Goal: Find specific page/section: Find specific page/section

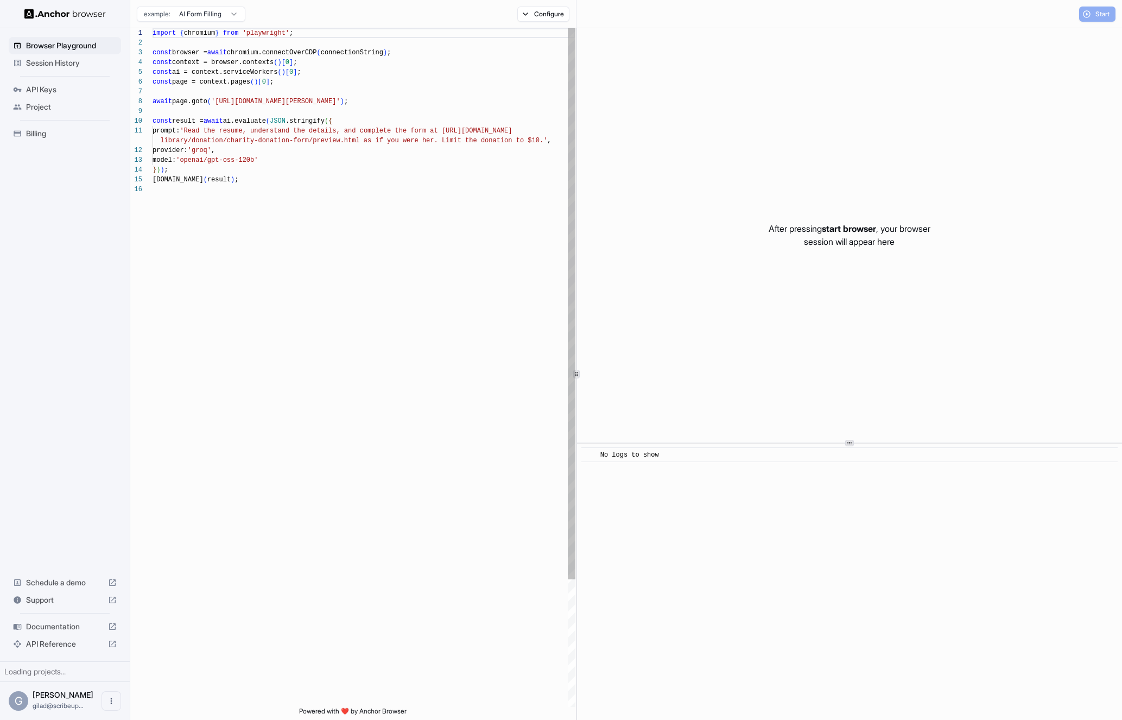
scroll to position [98, 0]
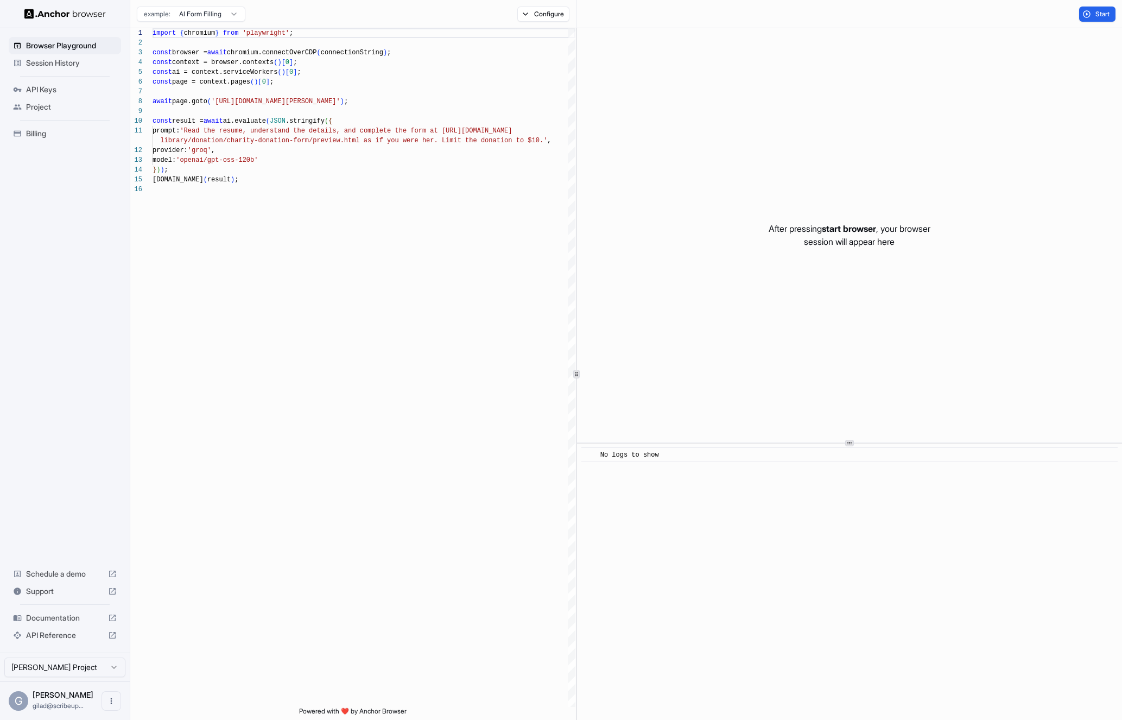
click at [96, 64] on span "Session History" at bounding box center [71, 63] width 91 height 11
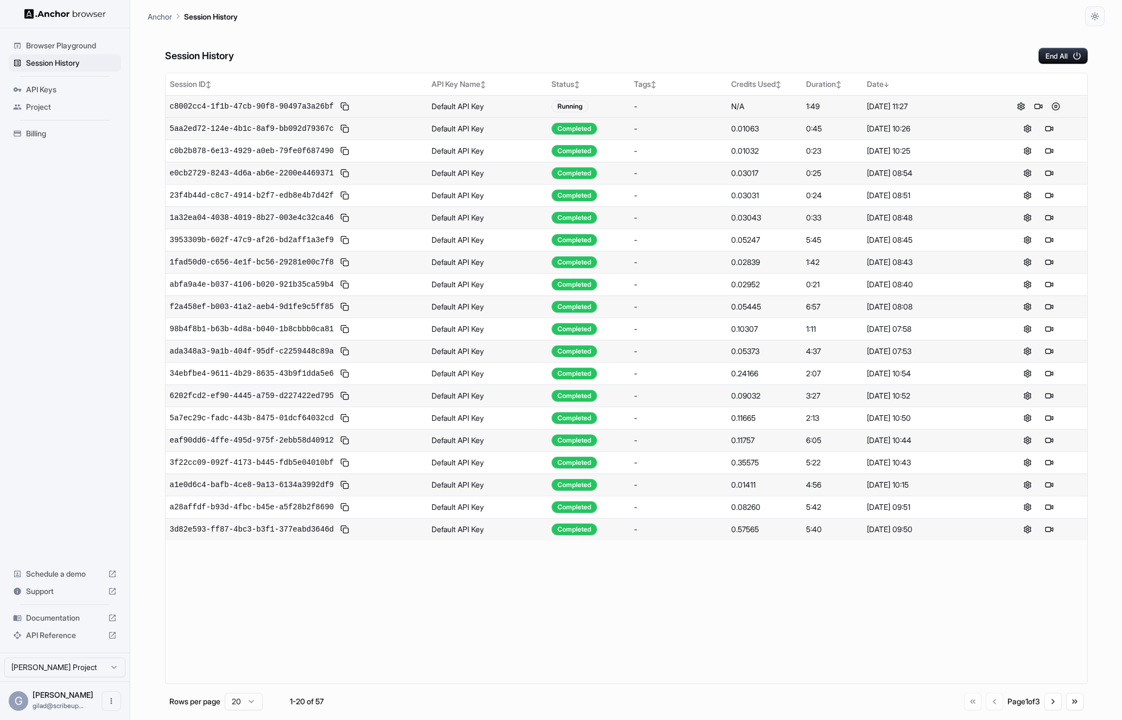
click at [1052, 108] on button at bounding box center [1056, 106] width 13 height 13
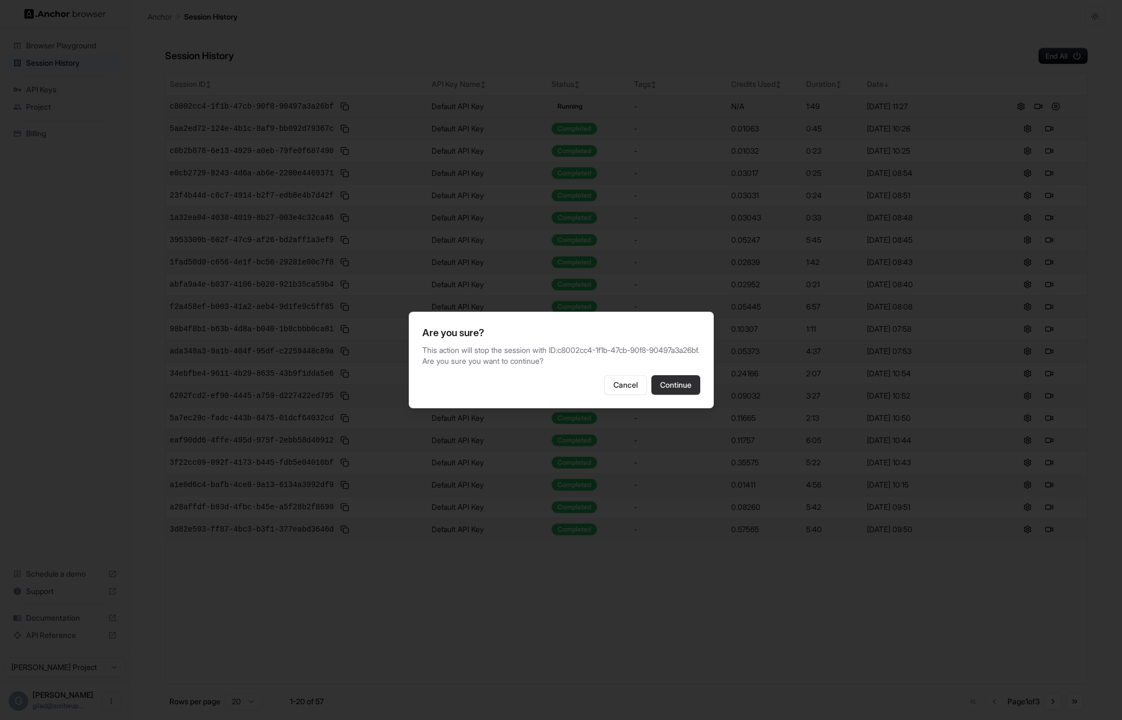
click at [685, 383] on button "Continue" at bounding box center [676, 385] width 49 height 20
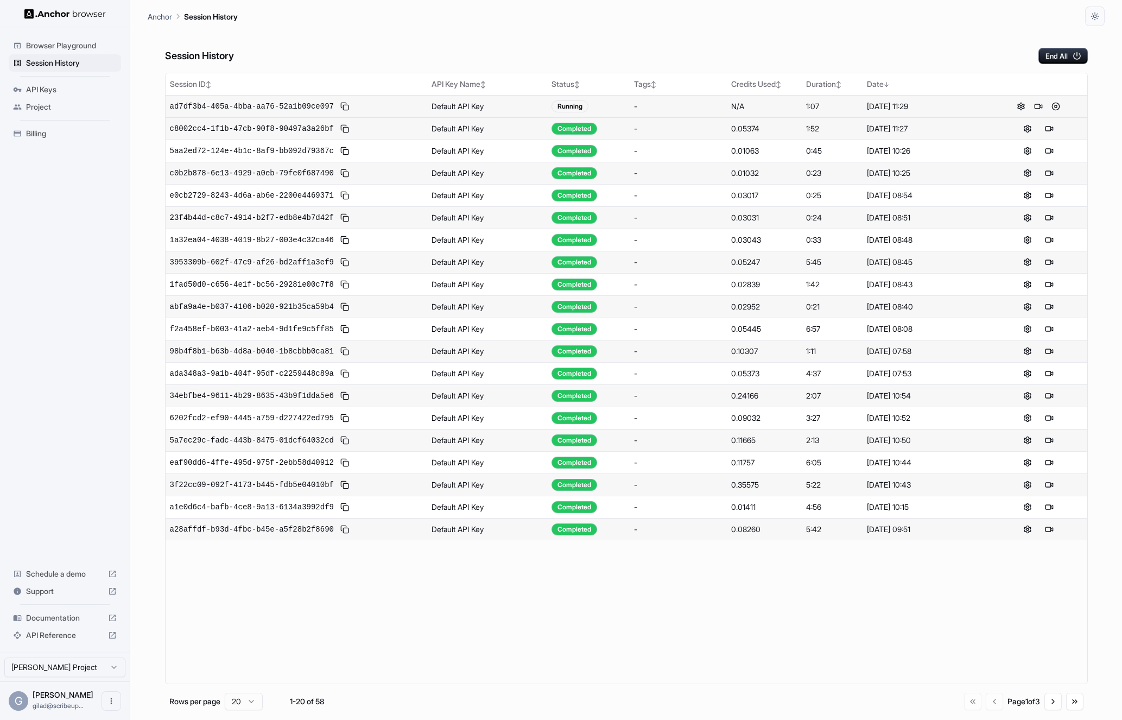
click at [1065, 43] on div "Session History End All" at bounding box center [626, 45] width 923 height 38
click at [1065, 51] on button "End All" at bounding box center [1063, 56] width 49 height 16
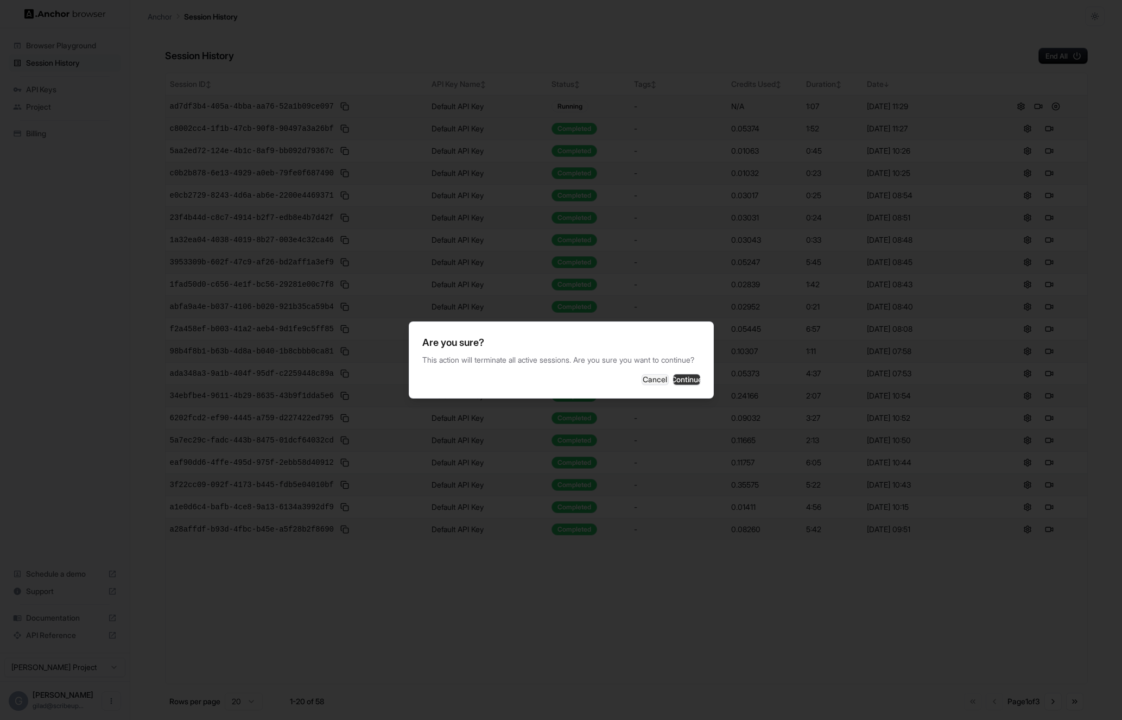
click at [680, 378] on button "Continue" at bounding box center [686, 379] width 27 height 11
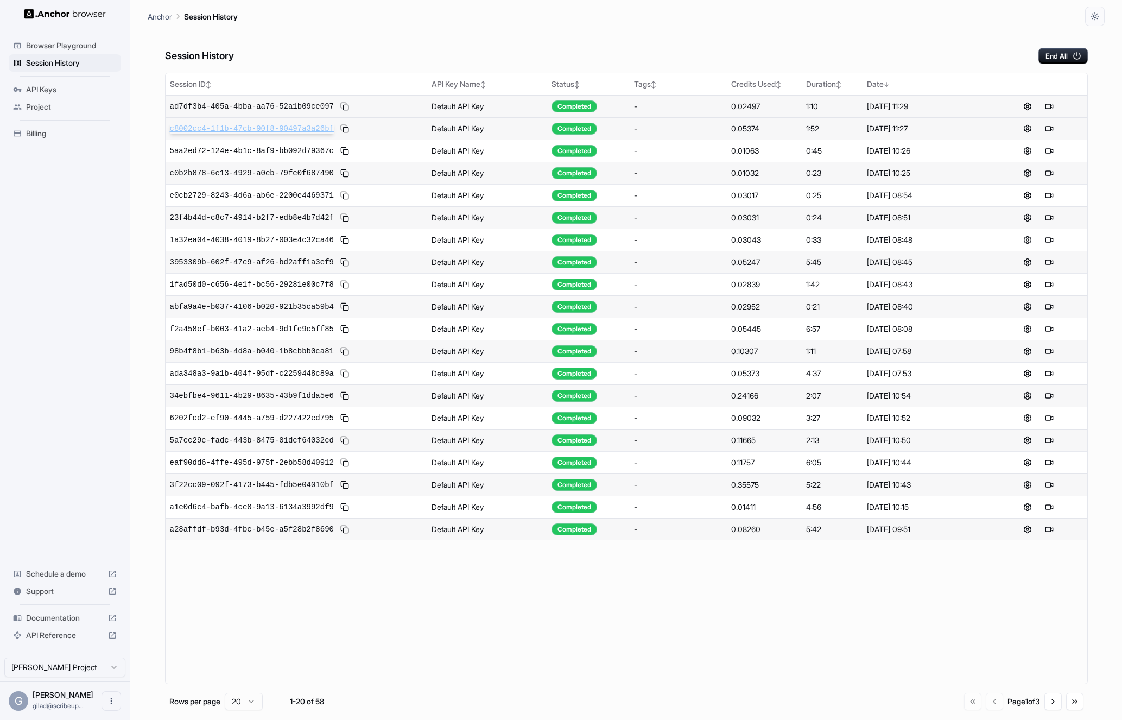
click at [280, 129] on span "c8002cc4-1f1b-47cb-90f8-90497a3a26bf" at bounding box center [252, 128] width 164 height 11
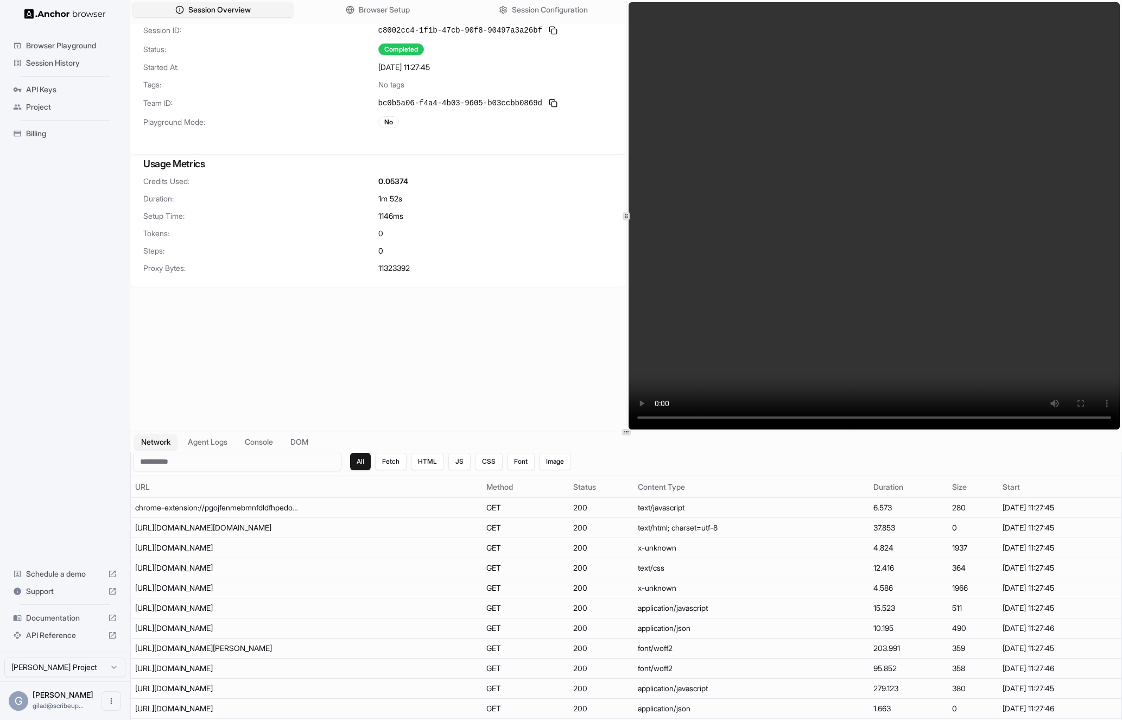
click at [395, 274] on div "Credits Used: 0.05374 Duration: 1m 52s Setup Time: 1146 ms Tokens: 0 Steps: 0 P…" at bounding box center [378, 231] width 496 height 111
click at [395, 266] on span "11323392" at bounding box center [393, 268] width 31 height 11
click at [392, 270] on span "11323392" at bounding box center [393, 268] width 31 height 11
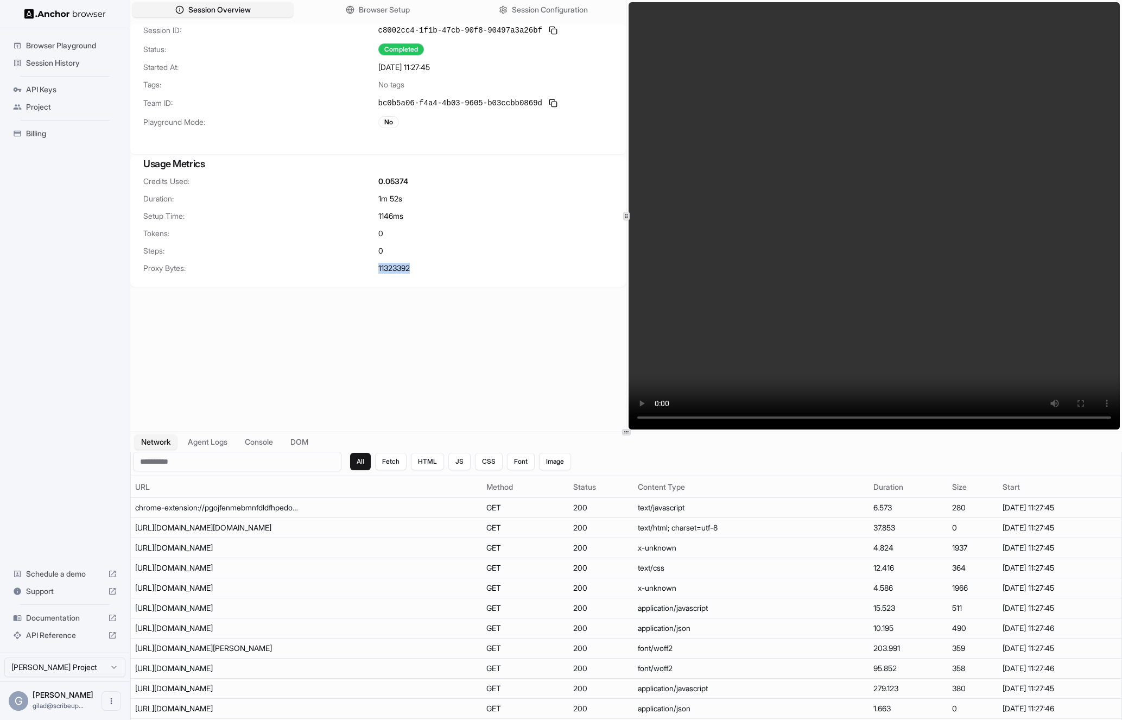
copy span "11323392"
click at [514, 7] on span "Session Configuration" at bounding box center [550, 9] width 78 height 11
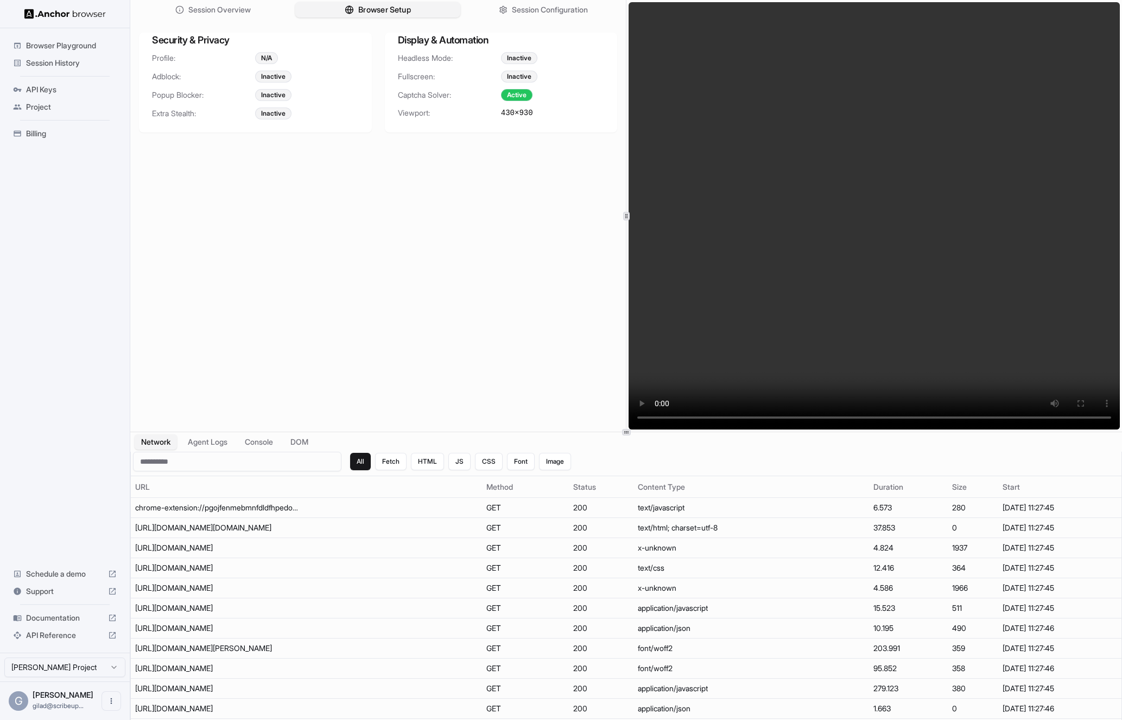
click at [421, 16] on button "Browser Setup" at bounding box center [378, 10] width 166 height 16
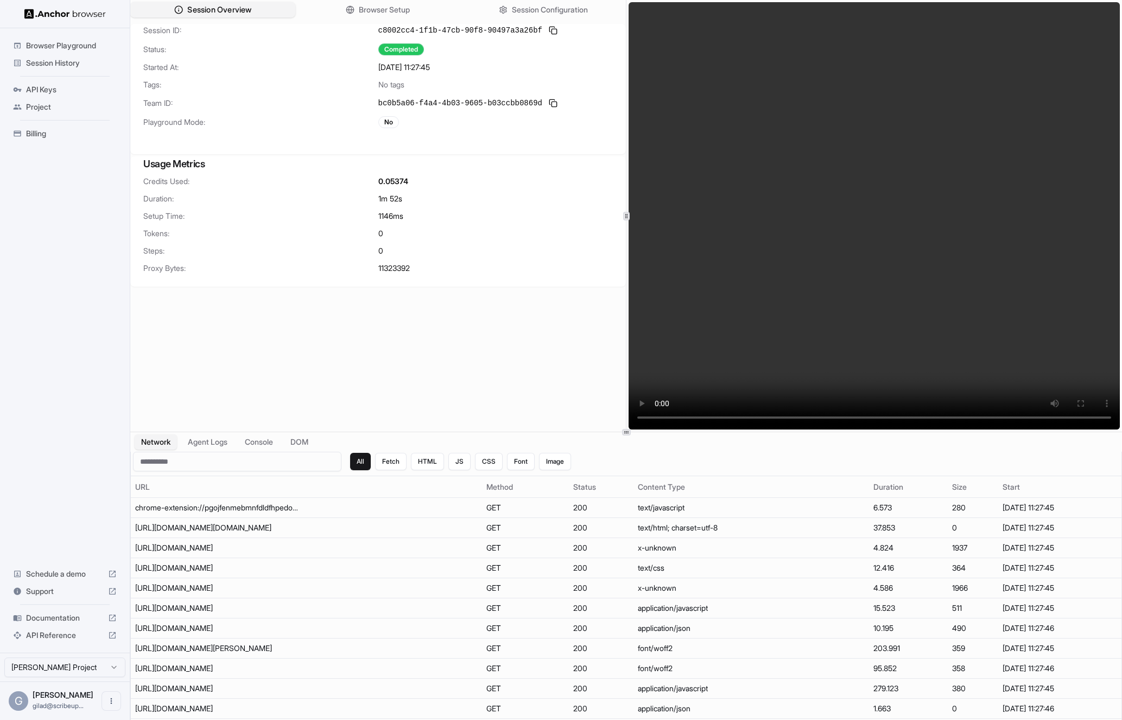
click at [257, 12] on button "Session Overview" at bounding box center [213, 10] width 166 height 16
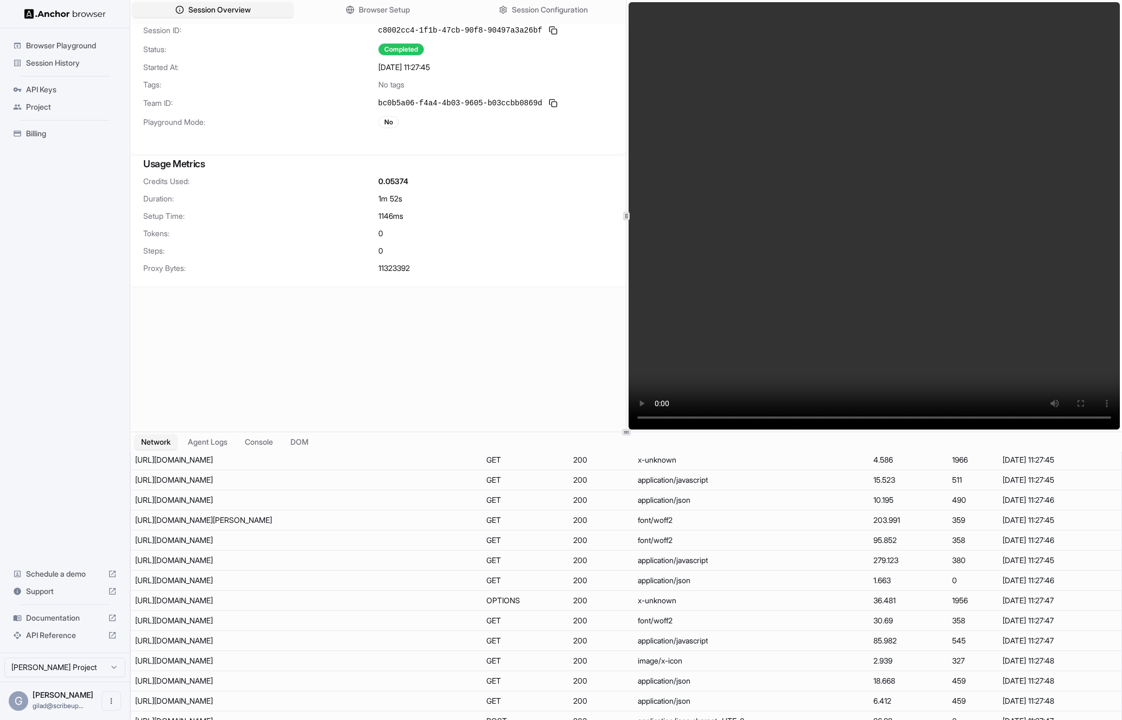
scroll to position [318, 0]
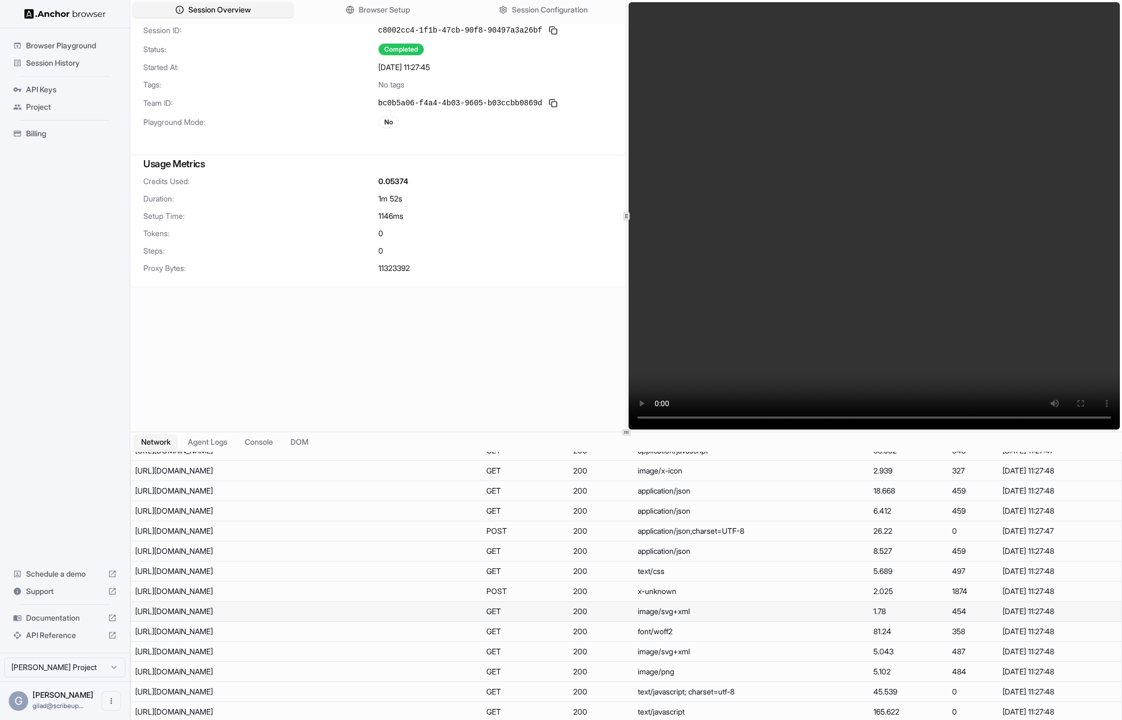
click at [386, 616] on td "https://help.nflxext.com/helpcenter/OneTrust/oneTrust_production_2025-07-24/con…" at bounding box center [306, 612] width 351 height 20
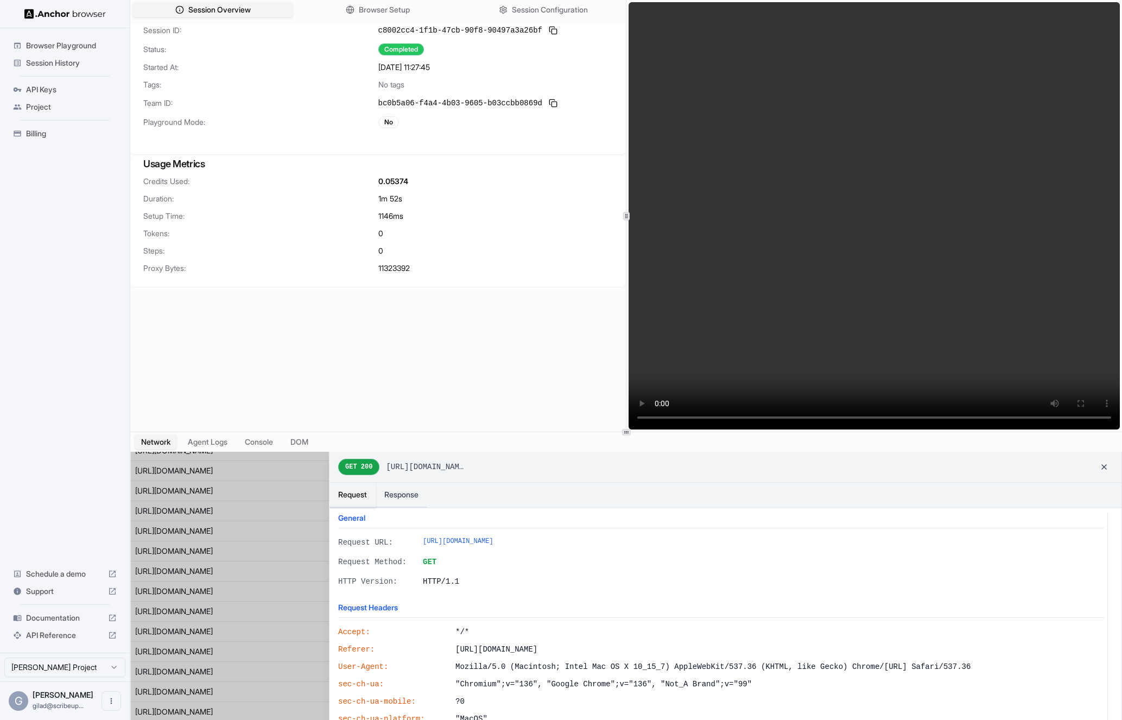
click at [268, 526] on div at bounding box center [626, 595] width 991 height 287
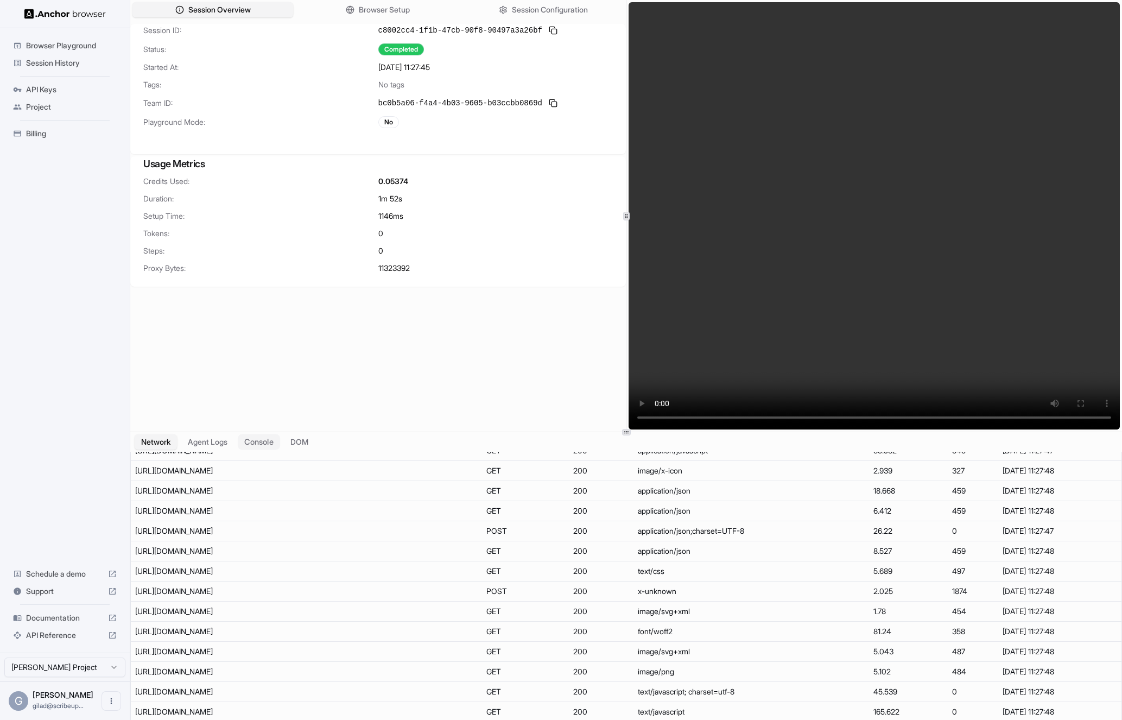
click at [260, 440] on button "Console" at bounding box center [259, 442] width 42 height 16
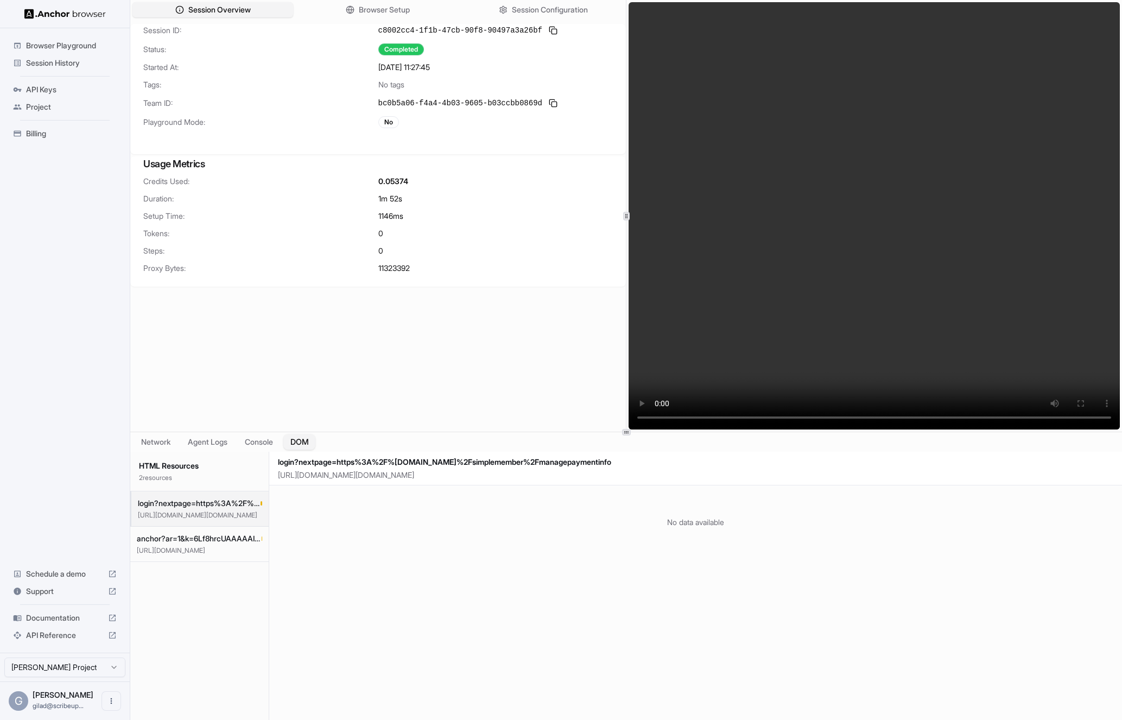
click at [300, 441] on button "DOM" at bounding box center [299, 442] width 32 height 16
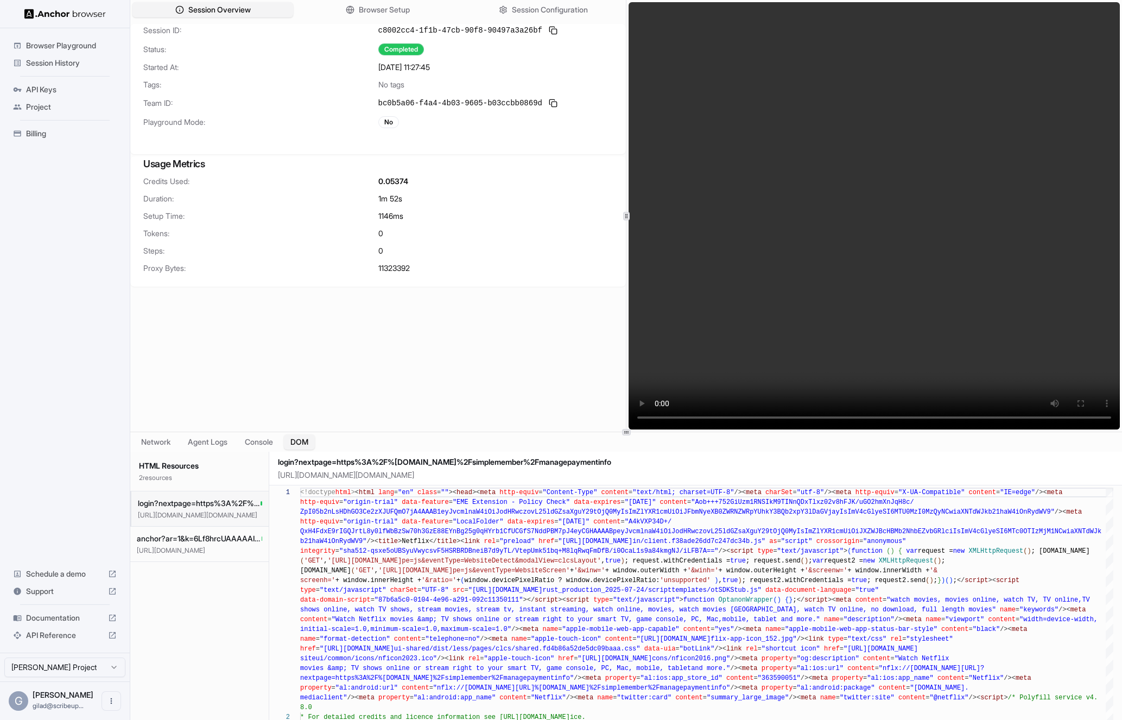
click at [187, 516] on p "https://www.netflix.com/login?nextpage=https%3A%2F%2Fwww.netflix.com%2Fsimpleme…" at bounding box center [200, 515] width 124 height 9
click at [187, 544] on span "anchor?ar=1&k=6Lf8hrcUAAAAAIpQAFW2VFjtiYnThOjZOA5xvLyR&co=aHR0cHM6Ly93d3cubmV0Z…" at bounding box center [199, 538] width 125 height 11
type textarea "**********"
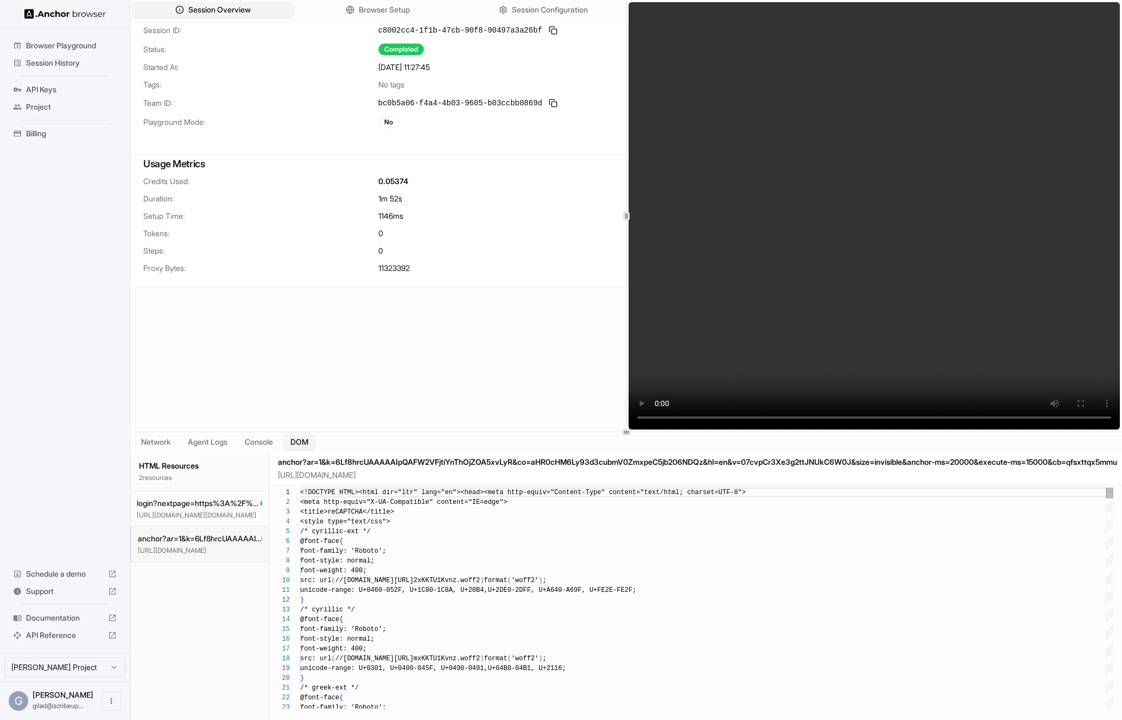
scroll to position [98, 0]
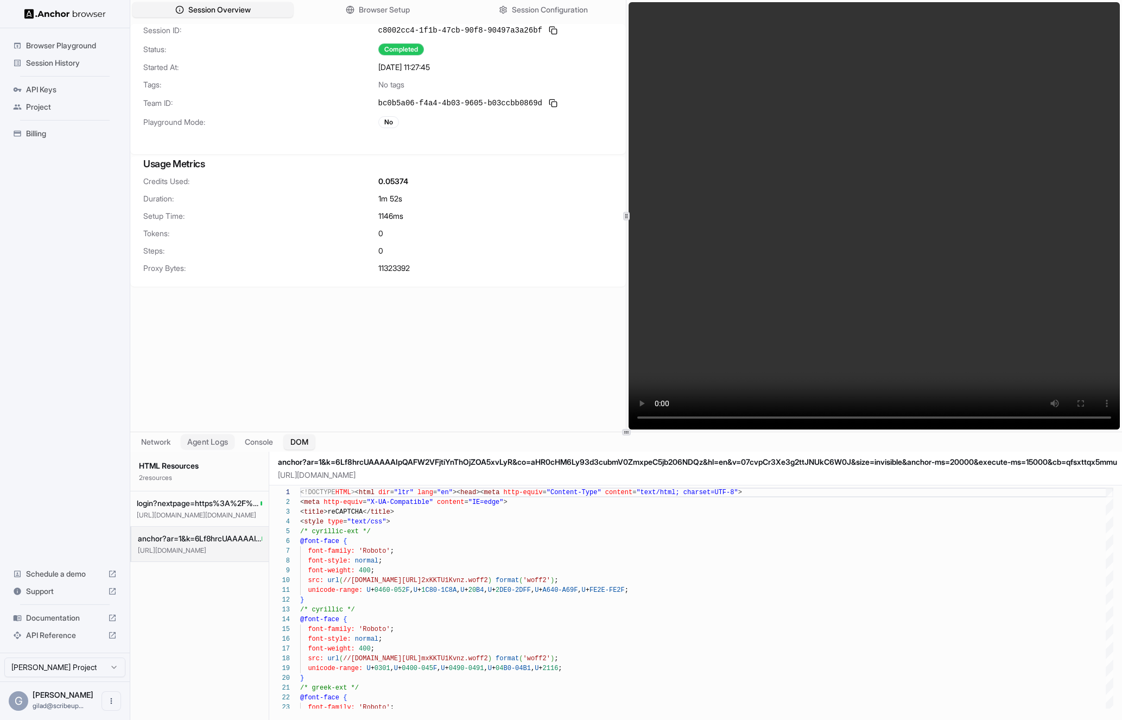
click at [194, 444] on button "Agent Logs" at bounding box center [208, 442] width 54 height 16
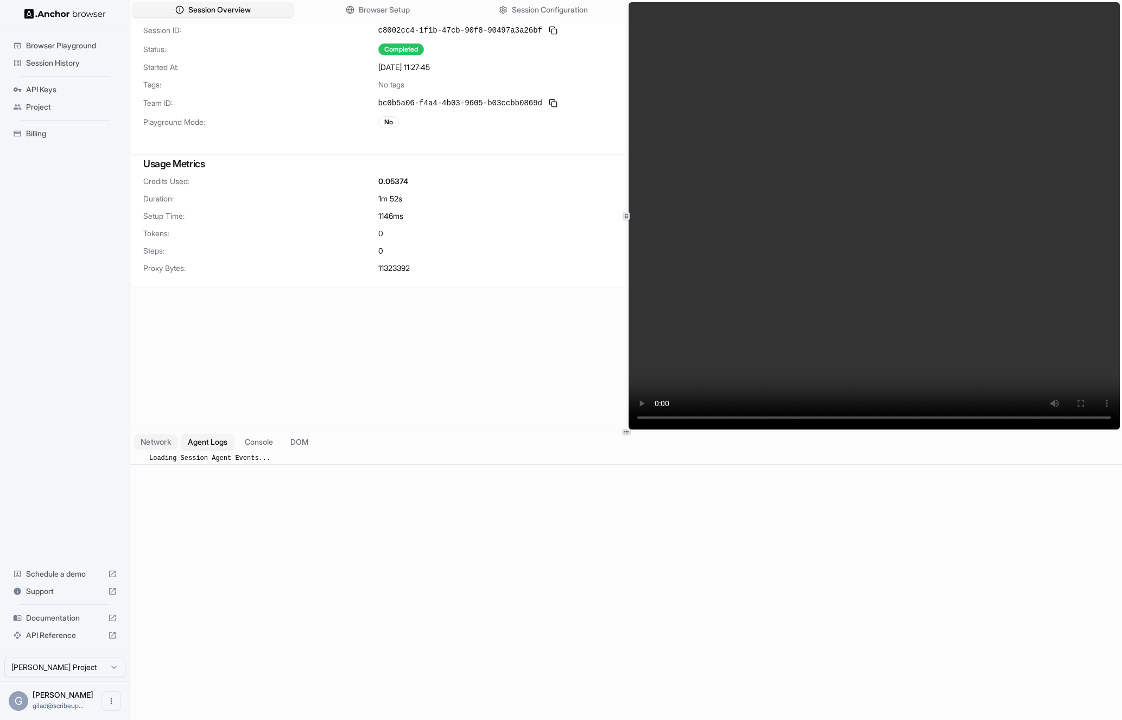
click at [159, 444] on button "Network" at bounding box center [155, 442] width 43 height 16
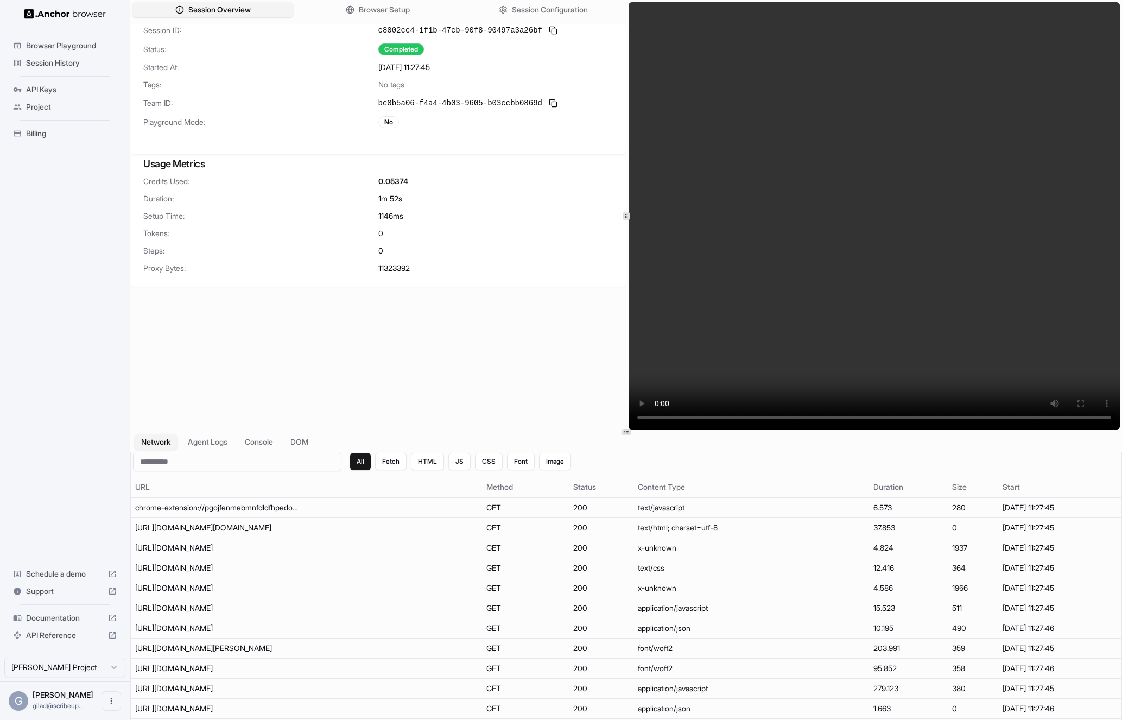
click at [402, 266] on span "11323392" at bounding box center [393, 268] width 31 height 11
copy span "11323392"
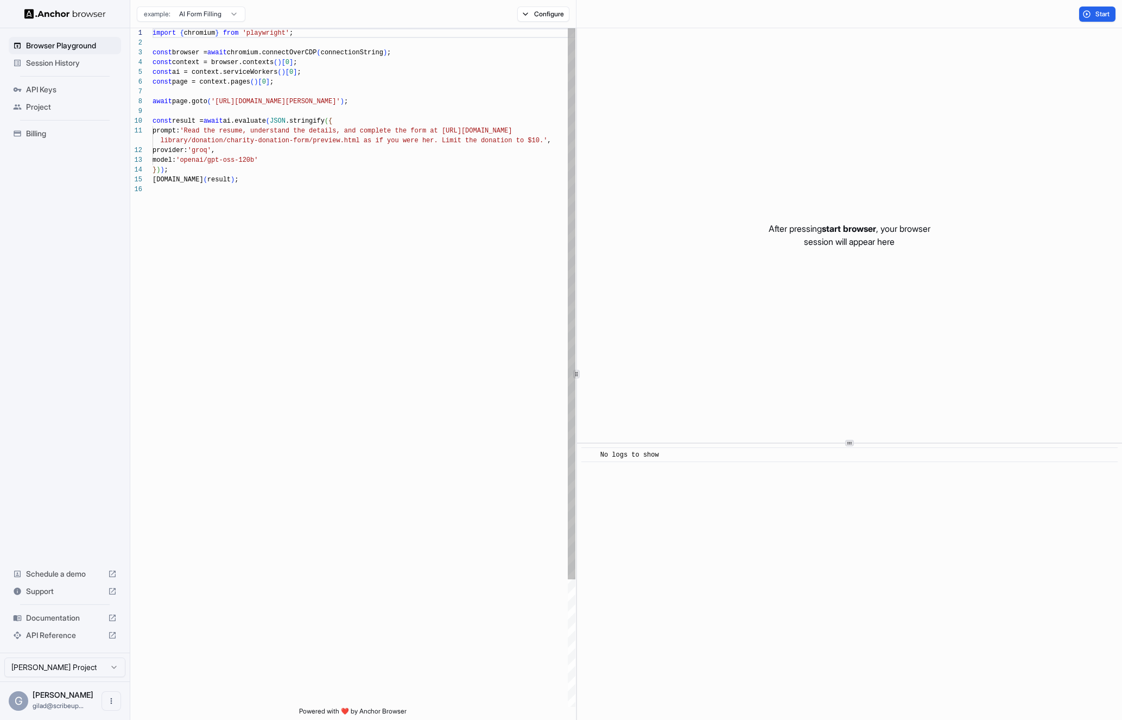
scroll to position [98, 0]
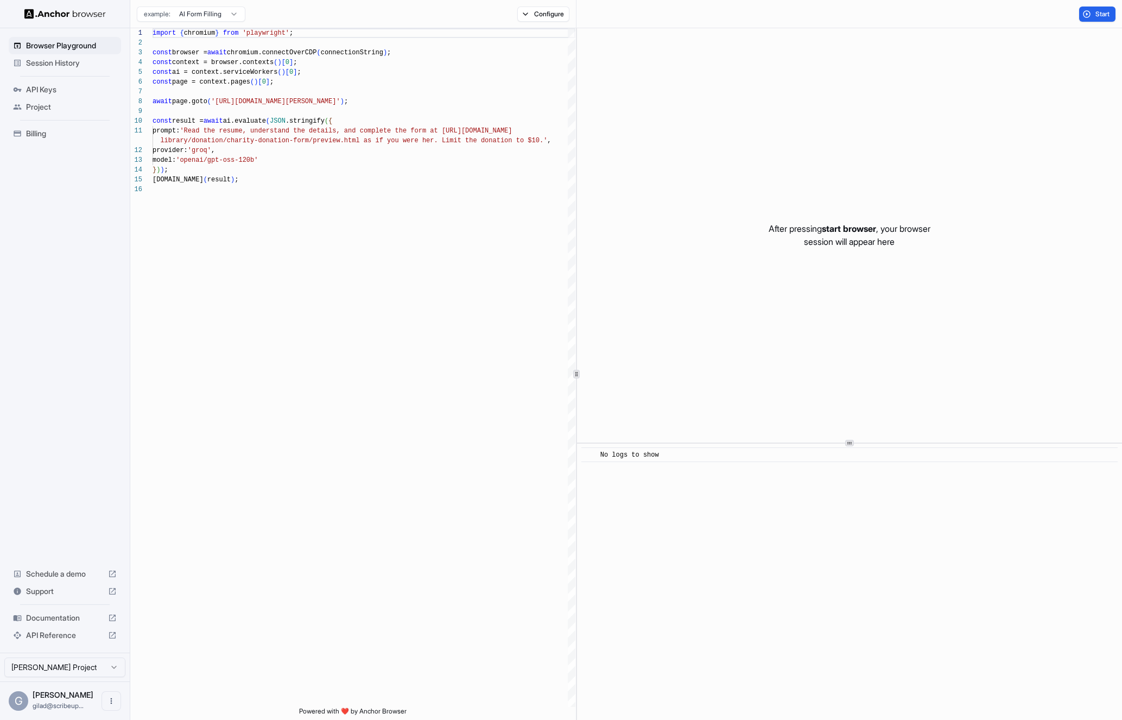
click at [80, 110] on span "Project" at bounding box center [71, 107] width 91 height 11
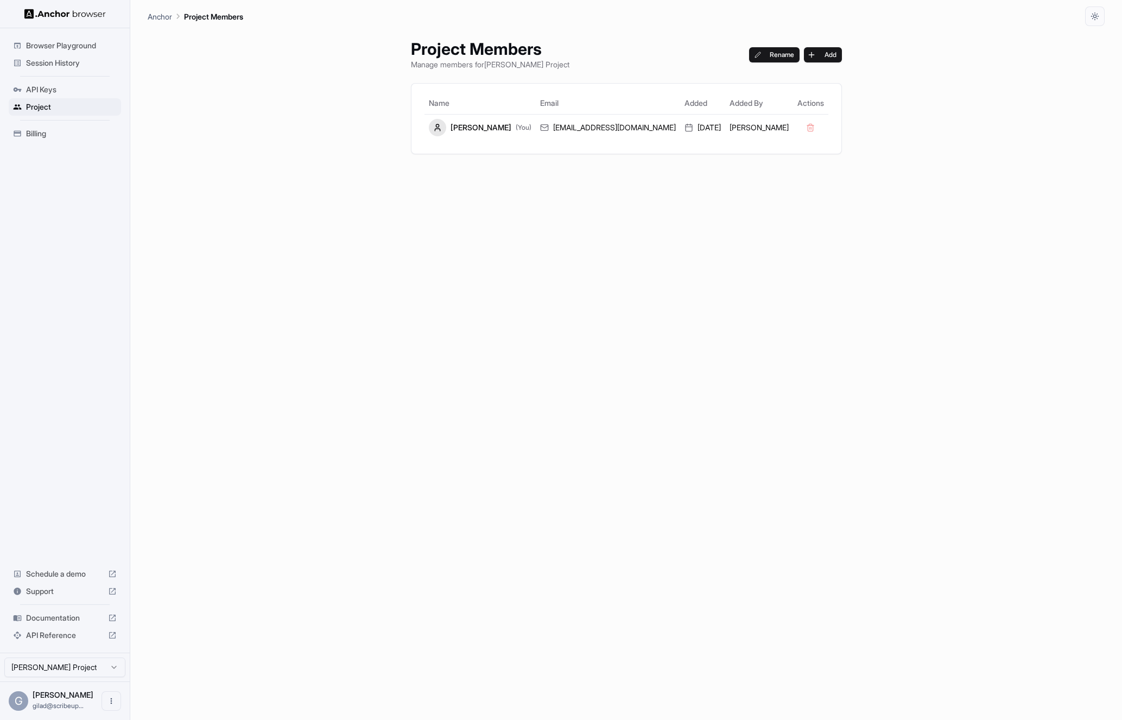
click at [86, 60] on span "Session History" at bounding box center [71, 63] width 91 height 11
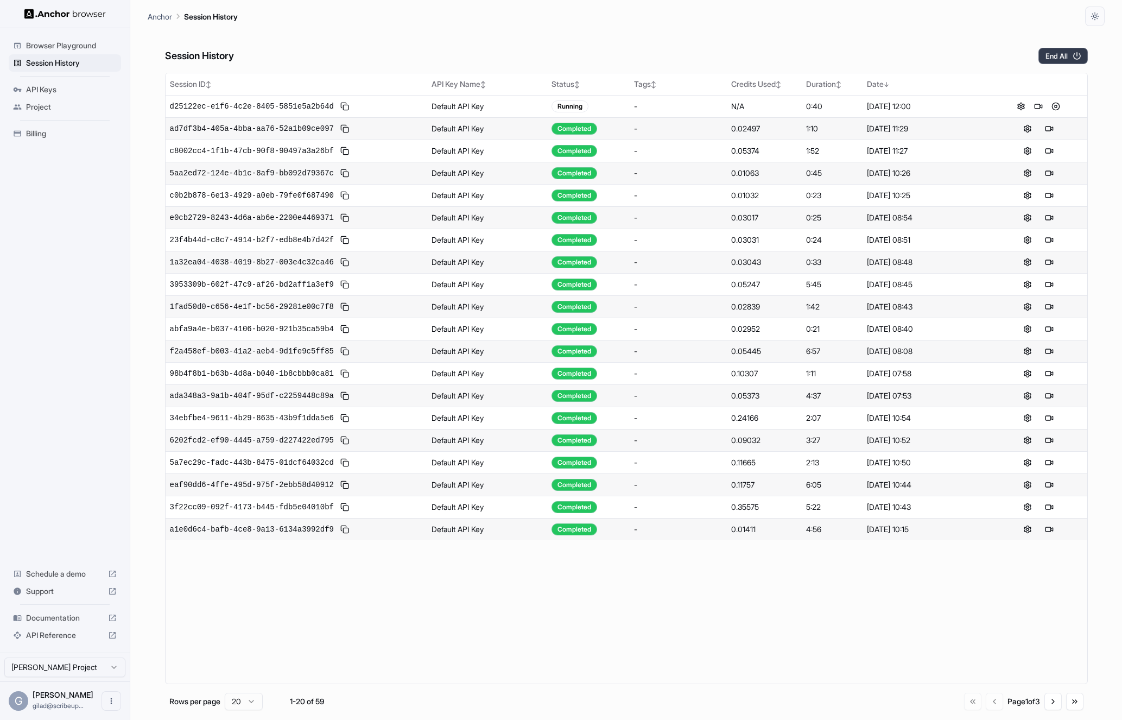
click at [1051, 52] on button "End All" at bounding box center [1063, 56] width 49 height 16
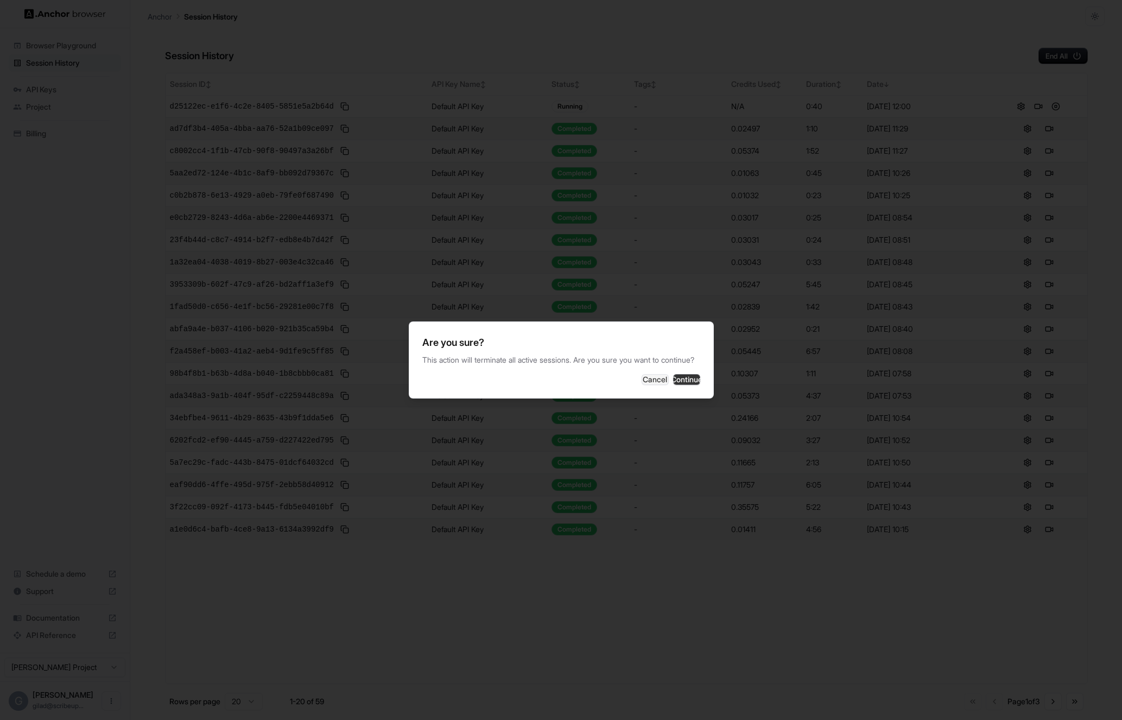
click at [681, 380] on button "Continue" at bounding box center [686, 379] width 27 height 11
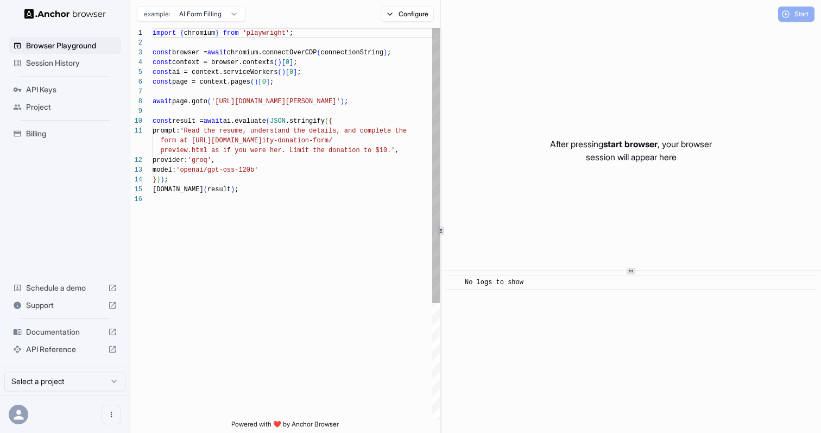
scroll to position [98, 0]
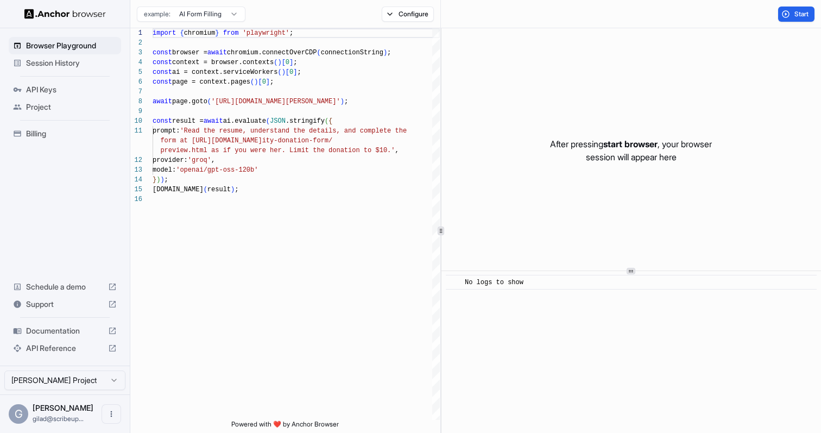
click at [101, 60] on span "Session History" at bounding box center [71, 63] width 91 height 11
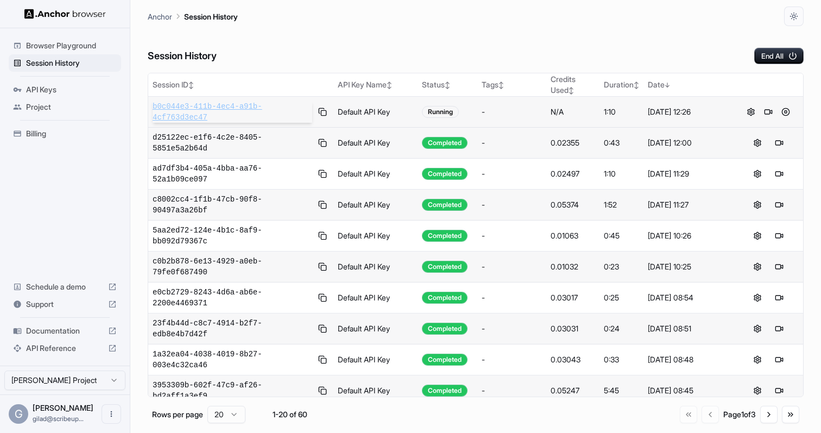
click at [202, 106] on span "b0c044e3-411b-4ec4-a91b-4cf763d3ec47" at bounding box center [233, 112] width 160 height 22
click at [401, 20] on div "Anchor Session History" at bounding box center [476, 13] width 656 height 26
click at [769, 56] on button "End All" at bounding box center [778, 56] width 49 height 16
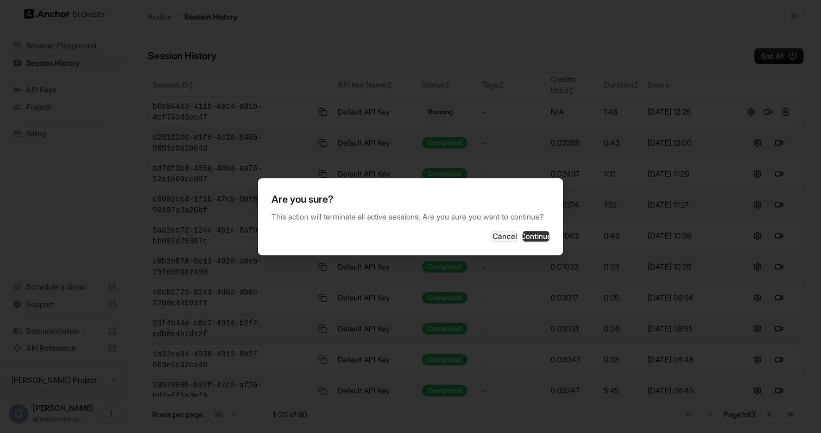
click at [535, 242] on button "Continue" at bounding box center [535, 236] width 27 height 11
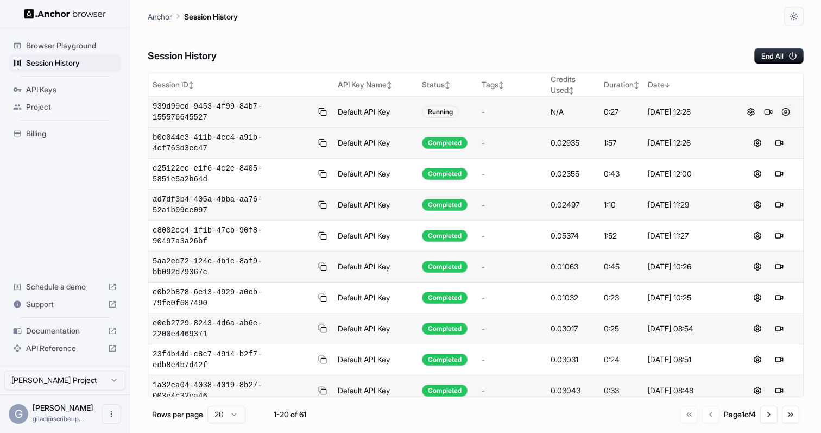
click at [787, 112] on button at bounding box center [785, 111] width 13 height 13
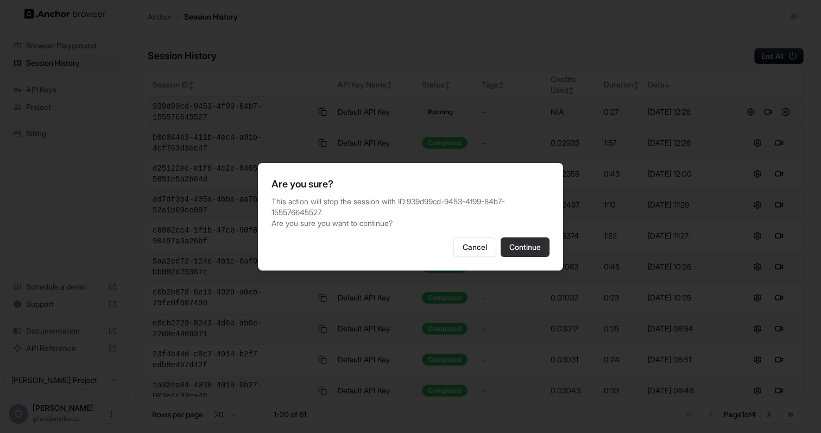
click at [522, 247] on button "Continue" at bounding box center [525, 247] width 49 height 20
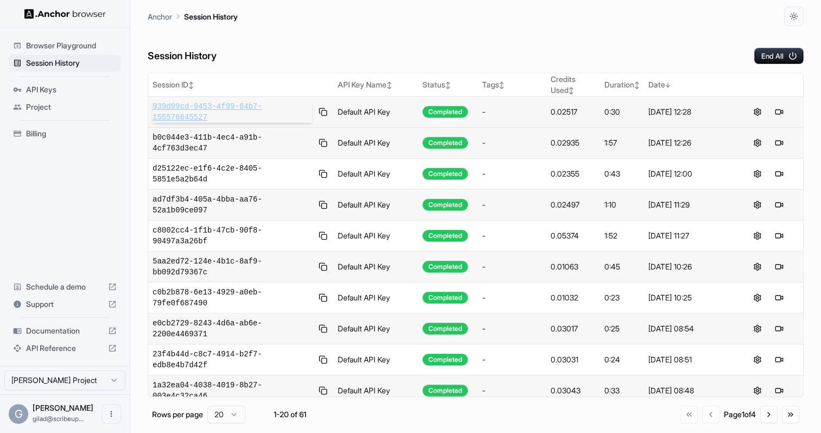
click at [214, 115] on span "939d99cd-9453-4f99-84b7-155576645527" at bounding box center [233, 112] width 160 height 22
